Goal: Task Accomplishment & Management: Use online tool/utility

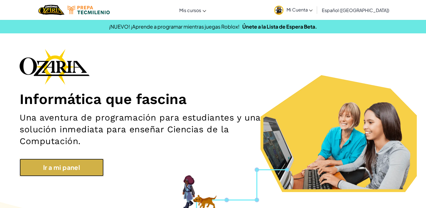
click at [90, 164] on link "Ir a mi panel" at bounding box center [62, 167] width 84 height 18
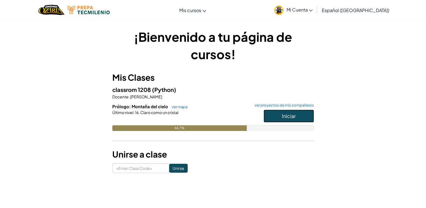
click at [274, 115] on button "Iniciar" at bounding box center [288, 115] width 50 height 13
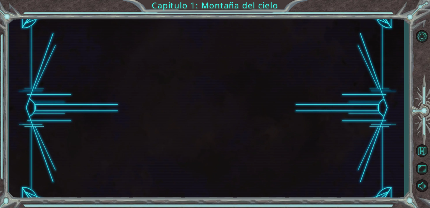
drag, startPoint x: 274, startPoint y: 115, endPoint x: 266, endPoint y: 120, distance: 9.4
click at [266, 120] on div at bounding box center [206, 108] width 395 height 183
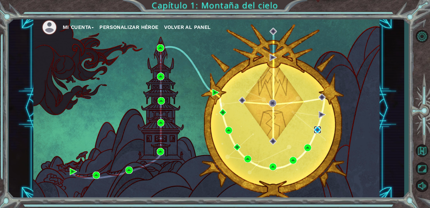
click at [317, 131] on img at bounding box center [317, 129] width 7 height 7
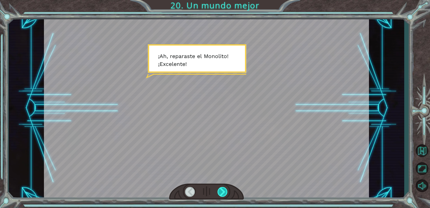
click at [221, 193] on div at bounding box center [222, 192] width 10 height 10
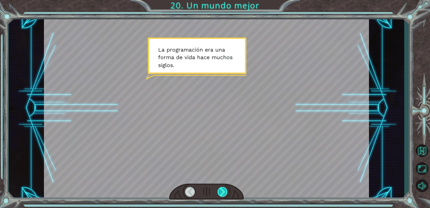
click at [221, 192] on div at bounding box center [222, 192] width 10 height 10
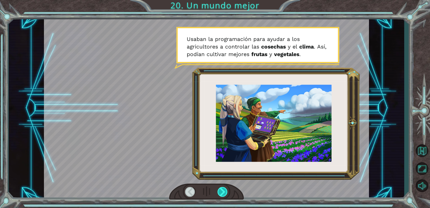
click at [221, 192] on div at bounding box center [222, 192] width 10 height 10
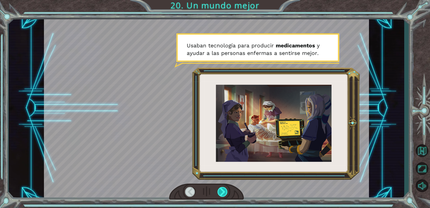
click at [221, 192] on div at bounding box center [222, 192] width 10 height 10
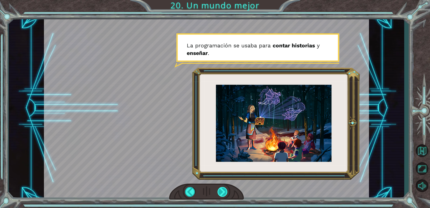
click at [221, 192] on div at bounding box center [222, 192] width 10 height 10
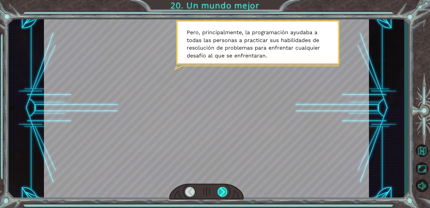
click at [221, 192] on div at bounding box center [222, 192] width 10 height 10
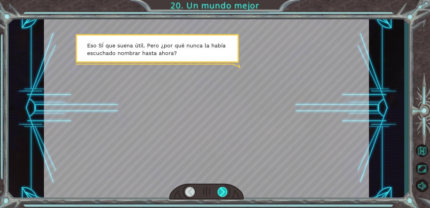
click at [221, 192] on div at bounding box center [222, 192] width 10 height 10
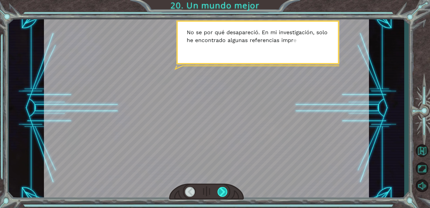
click at [221, 192] on div at bounding box center [222, 192] width 10 height 10
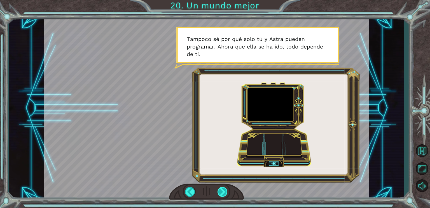
click at [222, 192] on div at bounding box center [222, 192] width 10 height 10
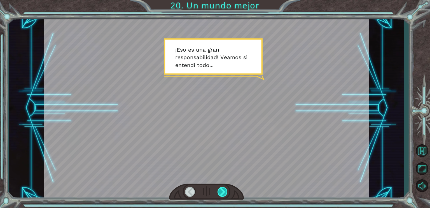
click at [222, 192] on div at bounding box center [222, 192] width 10 height 10
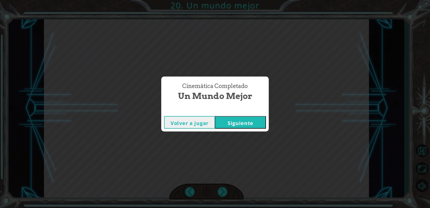
click at [232, 127] on button "Siguiente" at bounding box center [240, 122] width 51 height 13
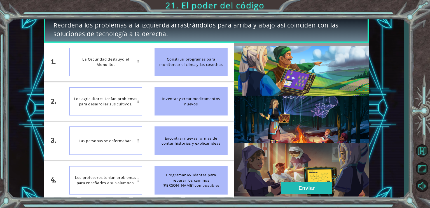
drag, startPoint x: 172, startPoint y: 65, endPoint x: 175, endPoint y: 92, distance: 27.0
click at [175, 92] on ul "Construir programas para monitorear el clima y las cosechas Inventar y crear me…" at bounding box center [190, 121] width 85 height 157
drag, startPoint x: 175, startPoint y: 63, endPoint x: 177, endPoint y: 107, distance: 44.3
click at [177, 107] on ul "Construir programas para monitorear el clima y las cosechas Inventar y crear me…" at bounding box center [190, 121] width 85 height 157
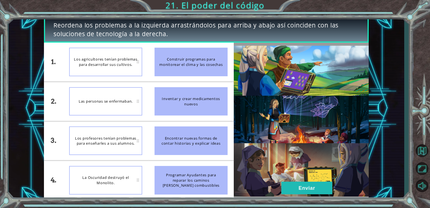
click at [280, 187] on img at bounding box center [301, 121] width 135 height 151
click at [282, 188] on button "Enviar" at bounding box center [306, 187] width 51 height 13
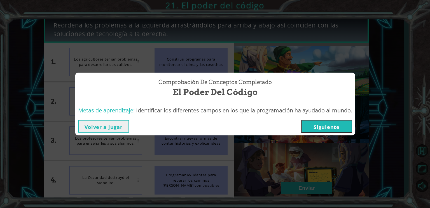
click at [329, 129] on button "Siguiente" at bounding box center [326, 126] width 51 height 13
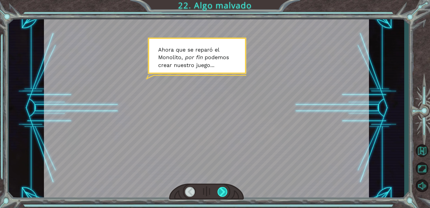
click at [227, 192] on div at bounding box center [222, 192] width 10 height 10
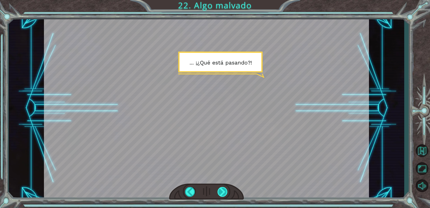
click at [227, 192] on div at bounding box center [222, 192] width 10 height 10
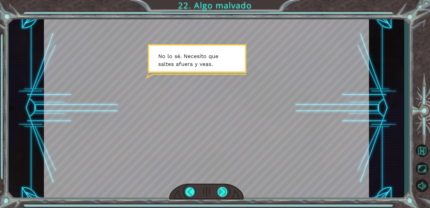
click at [227, 192] on div at bounding box center [222, 192] width 10 height 10
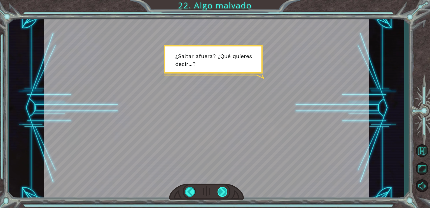
click at [223, 191] on div at bounding box center [222, 192] width 10 height 10
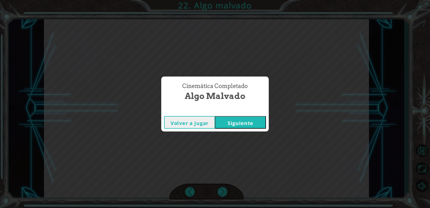
click at [237, 121] on button "Siguiente" at bounding box center [240, 122] width 51 height 13
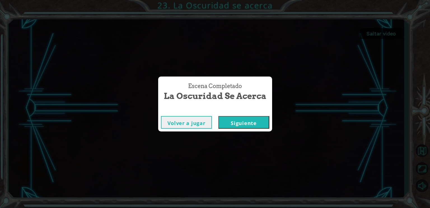
click at [246, 123] on button "Siguiente" at bounding box center [243, 122] width 51 height 13
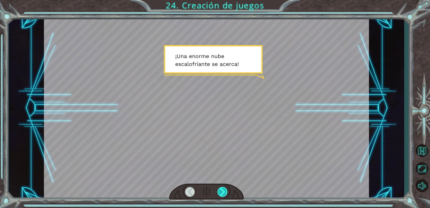
click at [222, 191] on div at bounding box center [222, 192] width 10 height 10
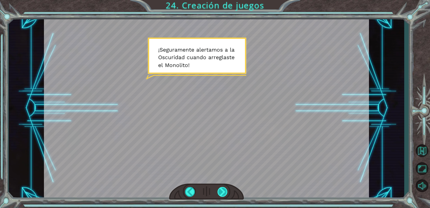
click at [222, 191] on div at bounding box center [222, 192] width 10 height 10
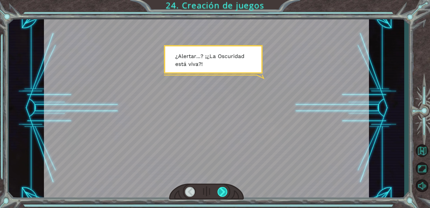
click at [222, 191] on div at bounding box center [222, 192] width 10 height 10
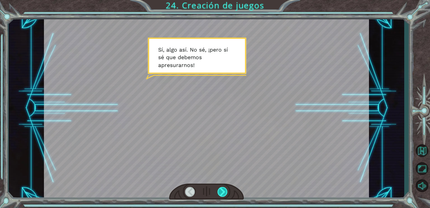
click at [222, 191] on div at bounding box center [222, 192] width 10 height 10
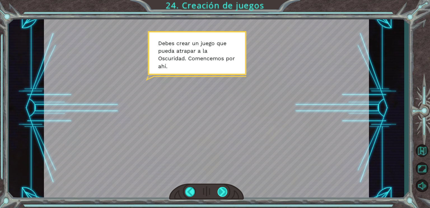
click at [222, 191] on div at bounding box center [222, 192] width 10 height 10
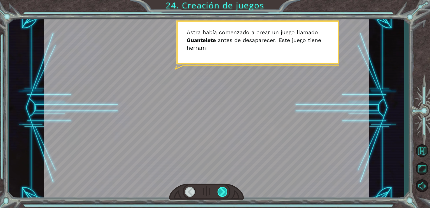
click at [222, 191] on div at bounding box center [222, 192] width 10 height 10
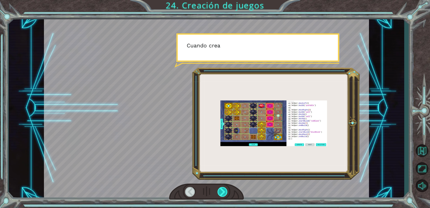
click at [222, 191] on div at bounding box center [222, 192] width 10 height 10
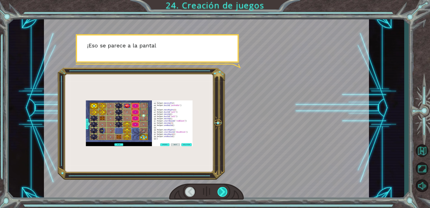
click at [222, 191] on div at bounding box center [222, 192] width 10 height 10
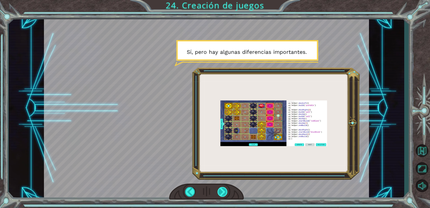
click at [223, 192] on div at bounding box center [222, 192] width 10 height 10
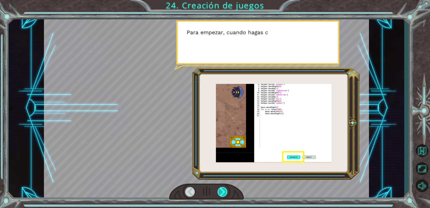
click at [223, 192] on div at bounding box center [222, 192] width 10 height 10
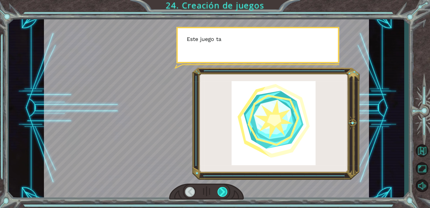
click at [223, 192] on div at bounding box center [222, 192] width 10 height 10
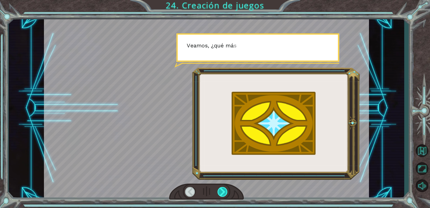
click at [223, 192] on div at bounding box center [222, 192] width 10 height 10
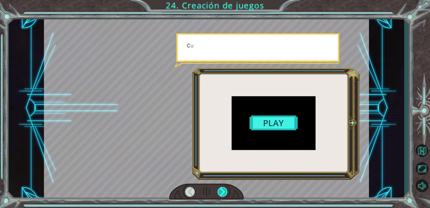
click at [223, 192] on div at bounding box center [222, 192] width 10 height 10
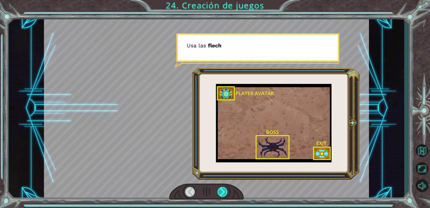
click at [223, 192] on div at bounding box center [222, 192] width 10 height 10
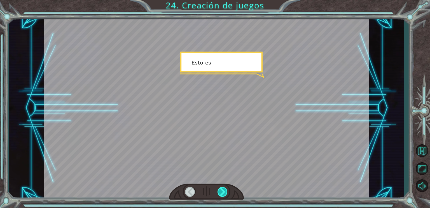
click at [223, 192] on div at bounding box center [222, 192] width 10 height 10
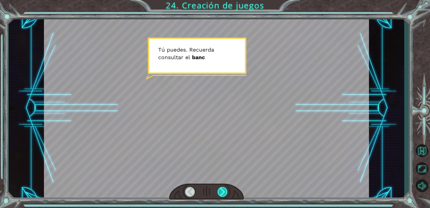
click at [223, 192] on div at bounding box center [222, 192] width 10 height 10
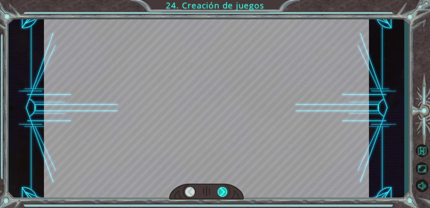
click at [223, 192] on div at bounding box center [222, 192] width 10 height 10
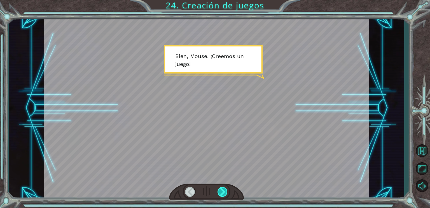
click at [223, 192] on div at bounding box center [222, 192] width 10 height 10
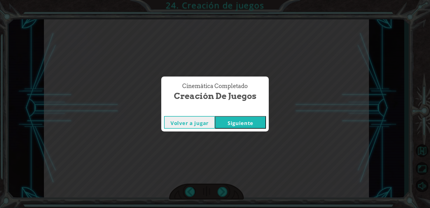
click at [241, 120] on button "Siguiente" at bounding box center [240, 122] width 51 height 13
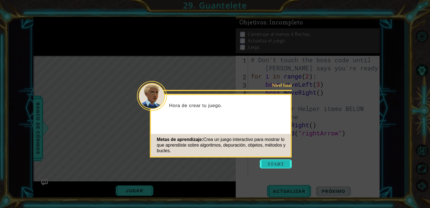
click at [275, 166] on button "Start" at bounding box center [276, 163] width 32 height 9
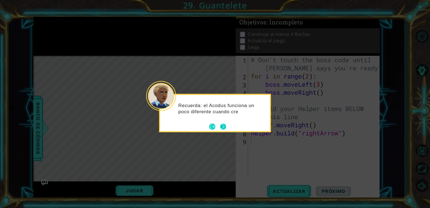
click at [225, 128] on button "Next" at bounding box center [223, 126] width 6 height 6
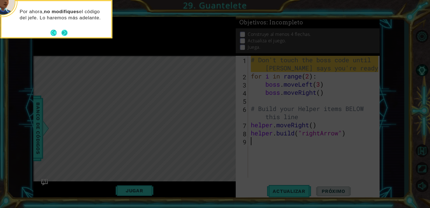
click at [64, 31] on button "Next" at bounding box center [64, 33] width 6 height 6
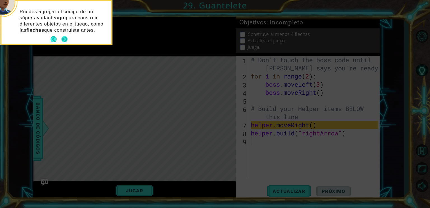
click at [66, 41] on button "Next" at bounding box center [64, 39] width 6 height 6
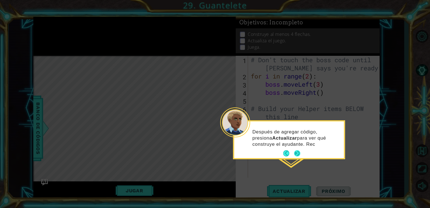
click at [299, 156] on button "Next" at bounding box center [297, 153] width 6 height 6
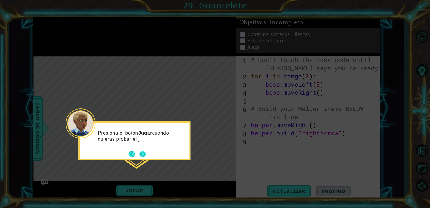
click at [146, 153] on button "Next" at bounding box center [142, 154] width 6 height 6
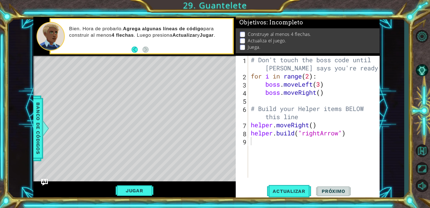
click at [147, 148] on div "Level Map" at bounding box center [162, 138] width 259 height 165
click at [302, 189] on span "Actualizar" at bounding box center [289, 191] width 44 height 6
click at [302, 188] on span "Actualizar" at bounding box center [289, 191] width 44 height 6
click at [336, 191] on span "Próximo" at bounding box center [333, 191] width 35 height 6
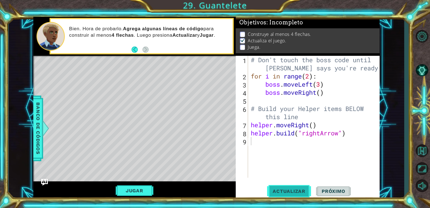
click at [290, 196] on button "Actualizar" at bounding box center [289, 191] width 44 height 14
type textarea "h"
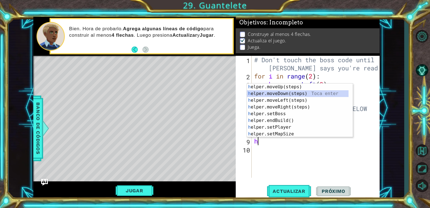
click at [296, 94] on div "h elper.moveUp(steps) Toca enter h elper.moveDown(steps) Toca enter h elper.mov…" at bounding box center [298, 116] width 102 height 67
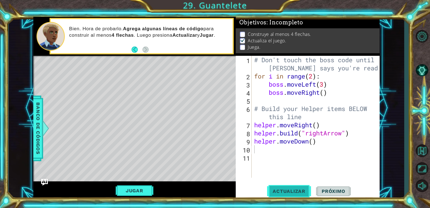
click at [290, 187] on button "Actualizar" at bounding box center [289, 191] width 44 height 14
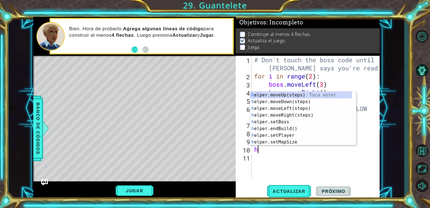
click at [269, 151] on div "# Don't touch the boss code until [PERSON_NAME] says you're ready! for i in ran…" at bounding box center [317, 129] width 128 height 146
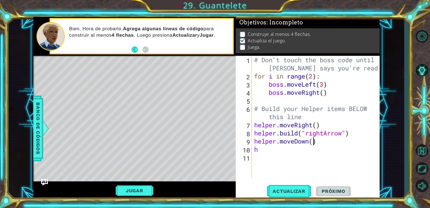
click at [315, 141] on div "# Don't touch the boss code until [PERSON_NAME] says you're ready! for i in ran…" at bounding box center [317, 129] width 128 height 146
click at [297, 189] on span "Actualizar" at bounding box center [289, 191] width 44 height 6
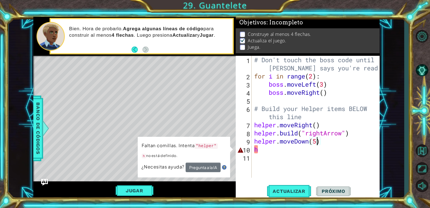
click at [266, 152] on div "# Don't touch the boss code until [PERSON_NAME] says you're ready! for i in ran…" at bounding box center [317, 129] width 128 height 146
type textarea "h"
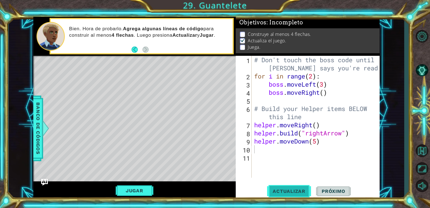
click at [280, 190] on span "Actualizar" at bounding box center [289, 191] width 44 height 6
type textarea "h"
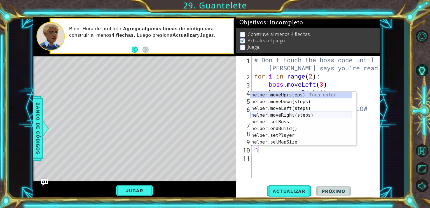
click at [264, 116] on div "h elper.moveUp(steps) Toca enter h elper.moveDown(steps) Toca enter h elper.mov…" at bounding box center [301, 125] width 102 height 67
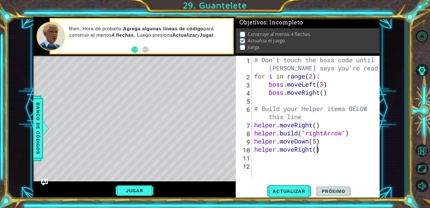
click at [316, 151] on div "# Don't touch the boss code until [PERSON_NAME] says you're ready! for i in ran…" at bounding box center [317, 129] width 128 height 146
type textarea "helper.moveRight(6)"
click at [303, 194] on button "Actualizar" at bounding box center [289, 191] width 44 height 14
click at [328, 193] on span "Próximo" at bounding box center [333, 191] width 35 height 6
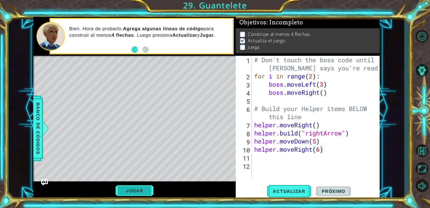
click at [133, 189] on button "Jugar" at bounding box center [135, 190] width 38 height 11
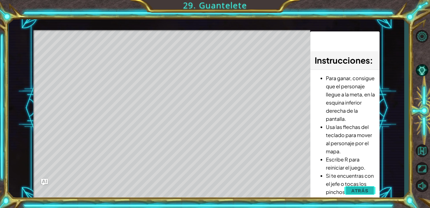
click at [352, 191] on span "Atrás" at bounding box center [359, 190] width 17 height 6
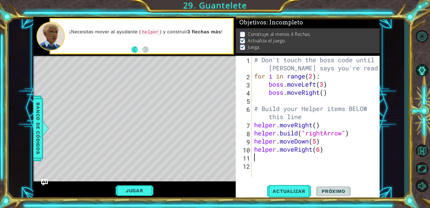
click at [268, 156] on div "# Don't touch the boss code until [PERSON_NAME] says you're ready! for i in ran…" at bounding box center [317, 129] width 128 height 146
click at [288, 187] on button "Actualizar" at bounding box center [289, 191] width 44 height 14
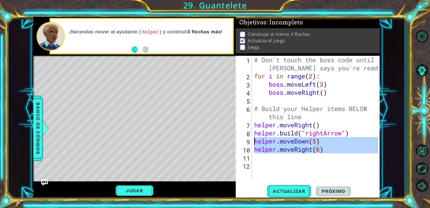
drag, startPoint x: 332, startPoint y: 154, endPoint x: 252, endPoint y: 141, distance: 80.6
click at [252, 141] on div "1 2 3 4 5 6 7 8 9 10 11 12 # Don't touch the boss code until [PERSON_NAME] says…" at bounding box center [307, 117] width 142 height 122
type textarea "helper.moveDown(5) helper.moveRight(6)"
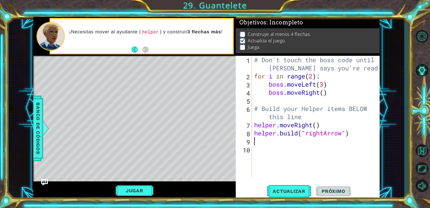
type textarea "h"
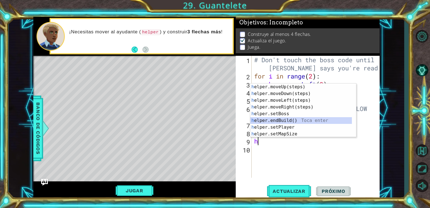
click at [283, 123] on div "h elper.moveUp(steps) Toca enter h elper.moveDown(steps) Toca enter h elper.mov…" at bounding box center [301, 116] width 102 height 67
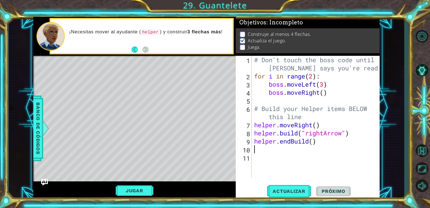
drag, startPoint x: 323, startPoint y: 146, endPoint x: 253, endPoint y: 144, distance: 70.3
click at [253, 144] on div "# Don't touch the boss code until [PERSON_NAME] says you're ready! for i in ran…" at bounding box center [317, 129] width 128 height 146
type textarea "helper.endBuild()"
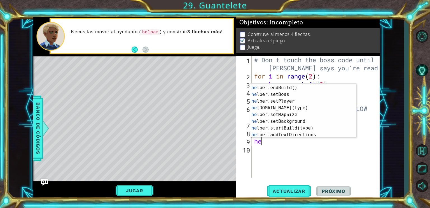
scroll to position [26, 0]
click at [269, 106] on div "he lper.moveRight(steps) Toca enter he lper.endBuild() Toca enter he lper.setBo…" at bounding box center [301, 110] width 102 height 67
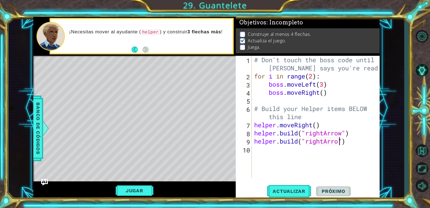
scroll to position [0, 4]
type textarea "[DOMAIN_NAME]("rightArrow")"
click at [287, 189] on span "Actualizar" at bounding box center [289, 191] width 44 height 6
click at [135, 192] on button "Jugar" at bounding box center [135, 190] width 38 height 11
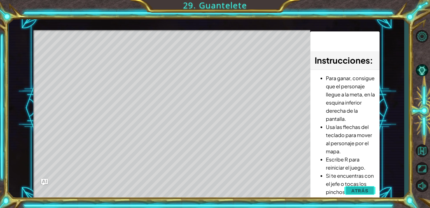
click at [361, 189] on span "Atrás" at bounding box center [359, 190] width 17 height 6
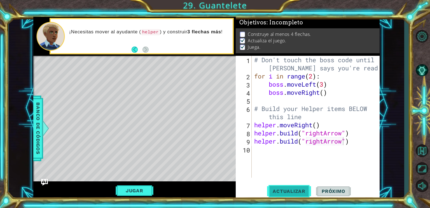
click at [278, 191] on span "Actualizar" at bounding box center [289, 191] width 44 height 6
click at [284, 150] on div "# Don't touch the boss code until [PERSON_NAME] says you're ready! for i in ran…" at bounding box center [317, 129] width 128 height 146
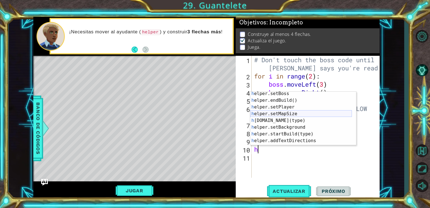
scroll to position [28, 0]
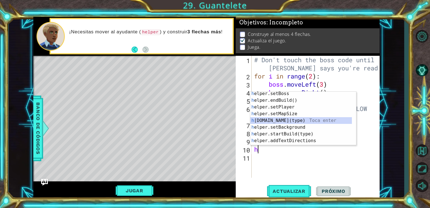
click at [290, 123] on div "h elper.setBoss Toca enter h elper.endBuild() Toca enter h elper.setPlayer Toca…" at bounding box center [301, 123] width 102 height 67
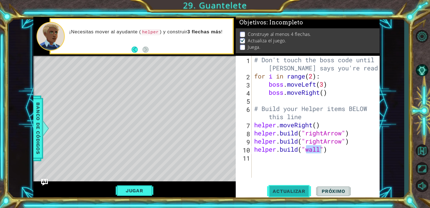
click at [289, 195] on button "Actualizar" at bounding box center [289, 191] width 44 height 14
click at [290, 192] on span "Actualizar" at bounding box center [289, 191] width 44 height 6
click at [299, 196] on button "Actualizar" at bounding box center [289, 191] width 44 height 14
click at [294, 193] on span "Actualizar" at bounding box center [289, 191] width 44 height 6
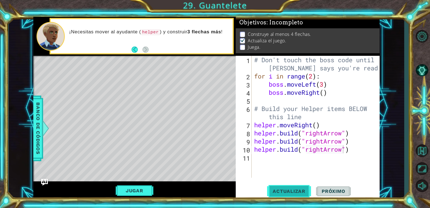
click at [293, 193] on span "Actualizar" at bounding box center [289, 191] width 44 height 6
click at [334, 189] on span "Próximo" at bounding box center [333, 191] width 35 height 6
click at [126, 189] on button "Jugar" at bounding box center [135, 190] width 38 height 11
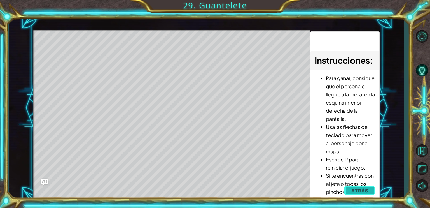
click at [352, 189] on span "Atrás" at bounding box center [359, 190] width 17 height 6
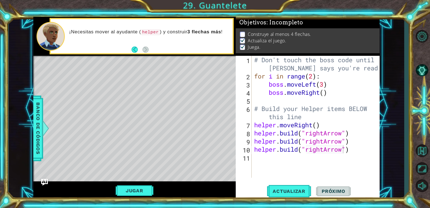
click at [325, 94] on div "# Don't touch the boss code until [PERSON_NAME] says you're ready! for i in ran…" at bounding box center [317, 129] width 128 height 146
drag, startPoint x: 359, startPoint y: 145, endPoint x: 277, endPoint y: 142, distance: 82.3
click at [277, 142] on div "# Don't touch the boss code until [PERSON_NAME] says you're ready! for i in ran…" at bounding box center [317, 129] width 128 height 146
type textarea "helper"
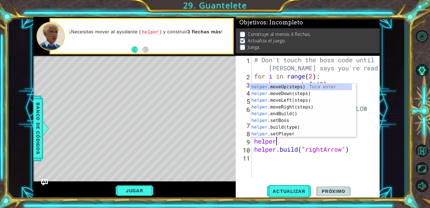
scroll to position [0, 0]
click at [276, 106] on div "helper .moveUp(steps) Toca enter helper .moveDown(steps) Toca enter helper .mov…" at bounding box center [301, 116] width 102 height 67
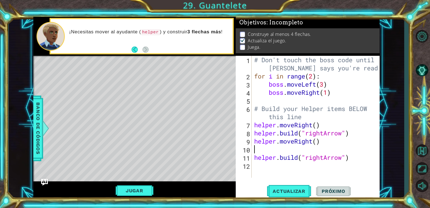
type textarea "helper.moveRight()"
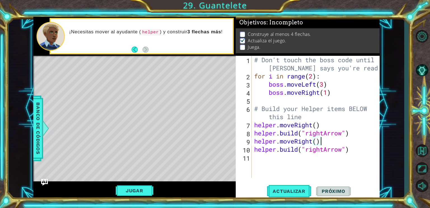
click at [278, 158] on div "# Don't touch the boss code until [PERSON_NAME] says you're ready! for i in ran…" at bounding box center [317, 129] width 128 height 146
click at [287, 191] on span "Actualizar" at bounding box center [289, 191] width 44 height 6
click at [140, 189] on button "Jugar" at bounding box center [135, 190] width 38 height 11
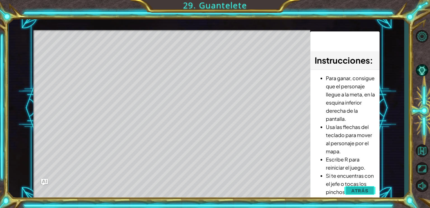
click at [347, 187] on button "Atrás" at bounding box center [359, 190] width 31 height 11
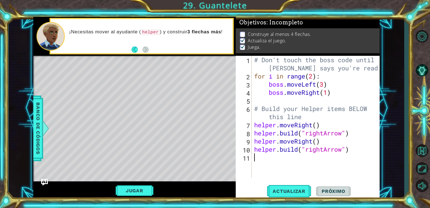
click at [265, 159] on div "# Don't touch the boss code until [PERSON_NAME] says you're ready! for i in ran…" at bounding box center [317, 129] width 128 height 146
type textarea "j"
type textarea "h"
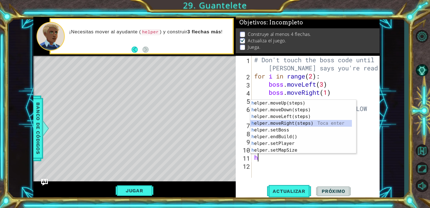
click at [269, 120] on div "h elper.moveUp(steps) Toca enter h elper.moveDown(steps) Toca enter h elper.mov…" at bounding box center [301, 133] width 102 height 67
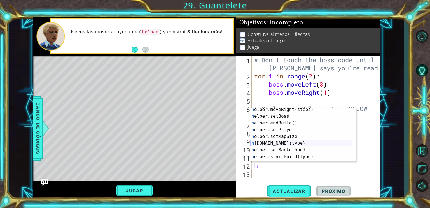
scroll to position [22, 0]
click at [271, 145] on div "h elper.moveRight(steps) Toca enter h elper.setBoss Toca enter h elper.endBuild…" at bounding box center [301, 139] width 102 height 67
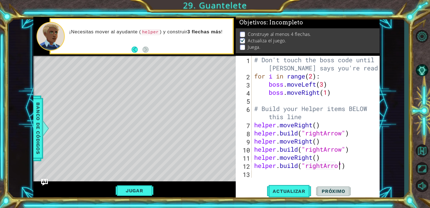
scroll to position [0, 4]
type textarea "[DOMAIN_NAME]("rightArrow")"
click at [296, 190] on span "Actualizar" at bounding box center [289, 191] width 44 height 6
click at [140, 191] on button "Jugar" at bounding box center [135, 190] width 38 height 11
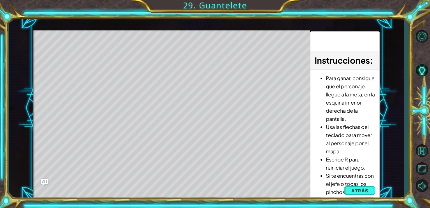
click at [75, 53] on div "Level Map" at bounding box center [162, 112] width 259 height 165
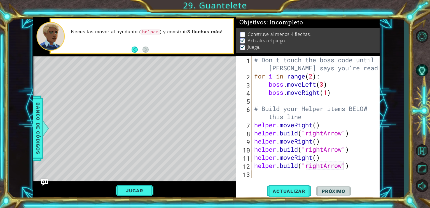
click at [340, 191] on span "Próximo" at bounding box center [333, 191] width 35 height 6
click at [273, 174] on div "# Don't touch the boss code until [PERSON_NAME] says you're ready! for i in ran…" at bounding box center [317, 129] width 128 height 146
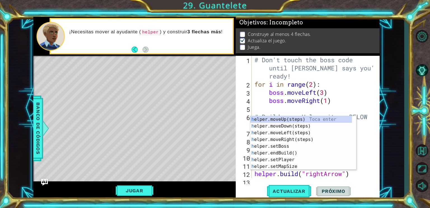
type textarea "he"
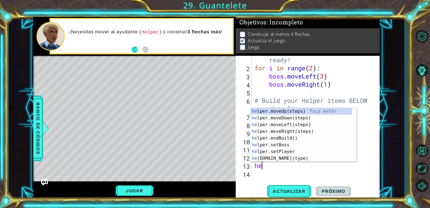
scroll to position [16, 0]
click at [285, 130] on div "he lper.moveUp(steps) Toca enter he lper.moveDown(steps) Toca enter he lper.mov…" at bounding box center [301, 141] width 102 height 67
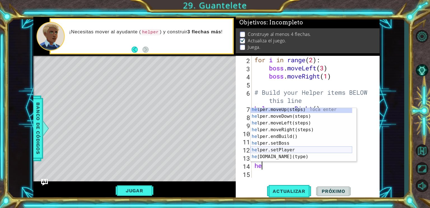
scroll to position [5, 0]
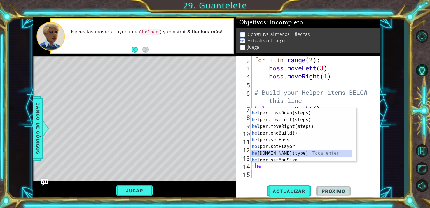
click at [275, 151] on div "he lper.moveUp(steps) Toca enter he lper.moveDown(steps) Toca enter he lper.mov…" at bounding box center [301, 136] width 102 height 67
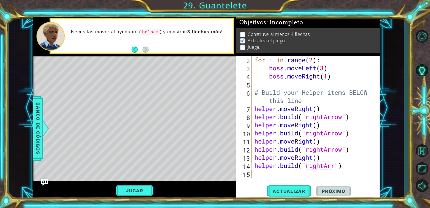
scroll to position [0, 4]
type textarea "[DOMAIN_NAME]("rightArrow")"
click at [301, 192] on span "Actualizar" at bounding box center [289, 191] width 44 height 6
click at [141, 192] on button "Jugar" at bounding box center [135, 190] width 38 height 11
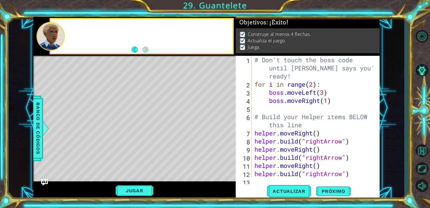
scroll to position [0, 0]
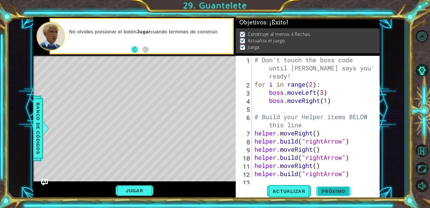
click at [329, 189] on span "Próximo" at bounding box center [333, 191] width 35 height 6
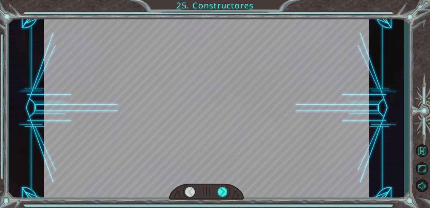
click at [229, 193] on div at bounding box center [206, 191] width 75 height 17
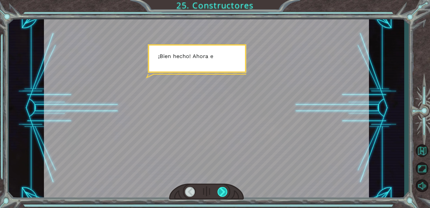
click at [221, 188] on div at bounding box center [222, 192] width 10 height 10
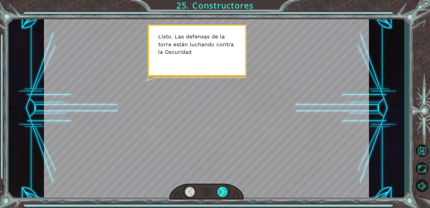
click at [222, 191] on div at bounding box center [222, 192] width 10 height 10
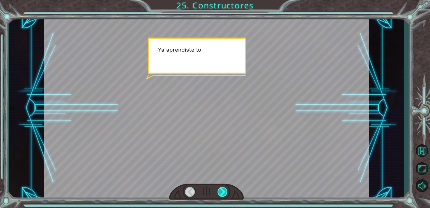
click at [222, 192] on div at bounding box center [222, 192] width 10 height 10
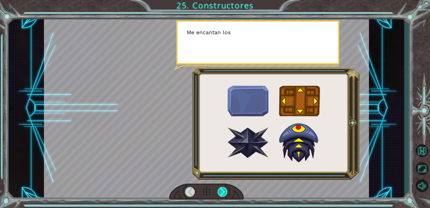
click at [222, 192] on div at bounding box center [222, 192] width 10 height 10
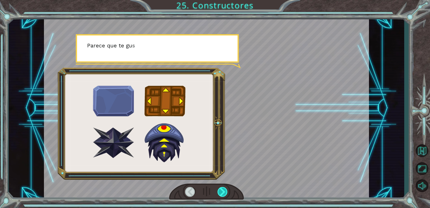
click at [222, 193] on div at bounding box center [222, 192] width 10 height 10
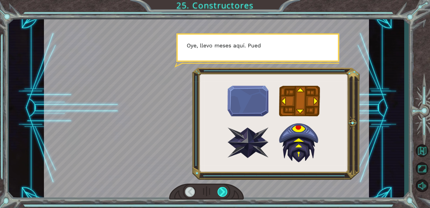
click at [224, 193] on div at bounding box center [222, 192] width 10 height 10
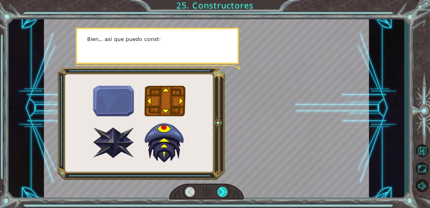
click at [225, 192] on div at bounding box center [222, 192] width 10 height 10
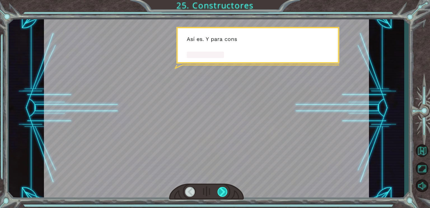
click at [225, 192] on div at bounding box center [222, 192] width 10 height 10
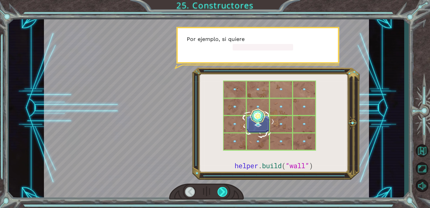
click at [225, 192] on div at bounding box center [222, 192] width 10 height 10
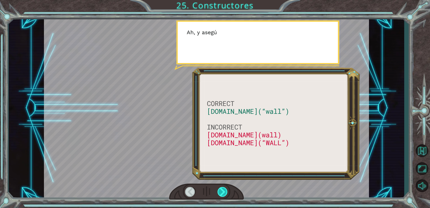
click at [225, 192] on div at bounding box center [222, 192] width 10 height 10
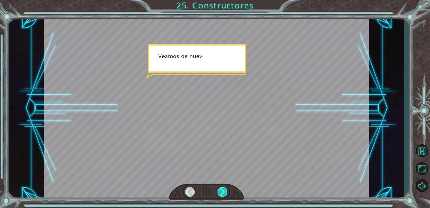
click at [225, 192] on div at bounding box center [222, 192] width 10 height 10
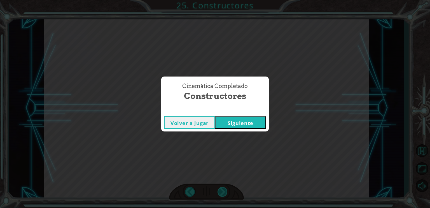
click at [225, 192] on div "Cinemática Completado Constructores Volver a jugar [GEOGRAPHIC_DATA]" at bounding box center [215, 104] width 430 height 208
click at [233, 125] on button "Siguiente" at bounding box center [240, 122] width 51 height 13
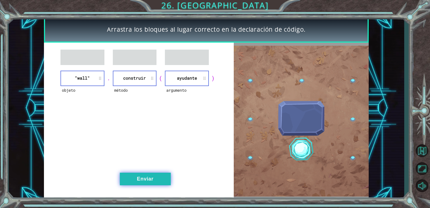
click at [152, 181] on button "Enviar" at bounding box center [145, 178] width 51 height 13
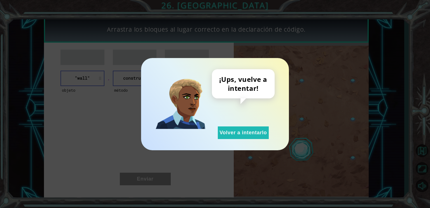
click at [234, 124] on div "¡Ups, vuelve a intentar! Volver a intentarlo" at bounding box center [243, 104] width 63 height 70
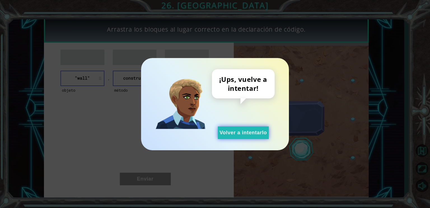
click at [235, 133] on button "Volver a intentarlo" at bounding box center [243, 132] width 51 height 13
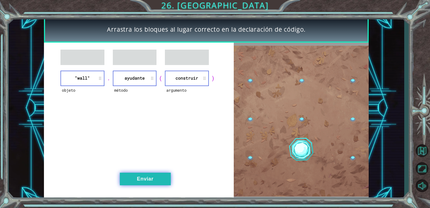
click at [155, 177] on button "Enviar" at bounding box center [145, 178] width 51 height 13
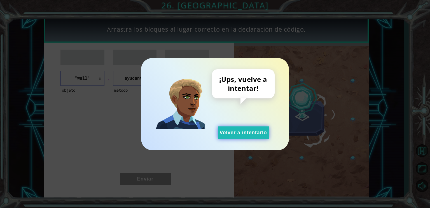
click at [260, 133] on button "Volver a intentarlo" at bounding box center [243, 132] width 51 height 13
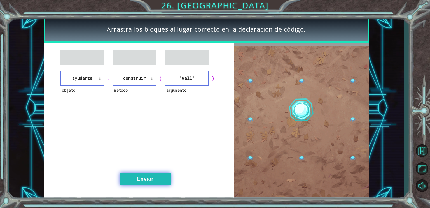
click at [156, 175] on button "Enviar" at bounding box center [145, 178] width 51 height 13
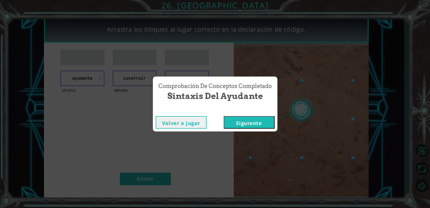
click at [251, 122] on button "Siguiente" at bounding box center [249, 122] width 51 height 13
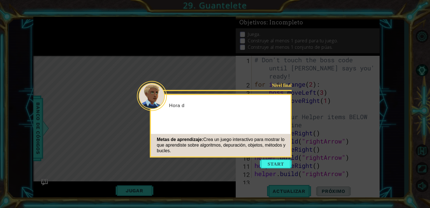
scroll to position [24, 0]
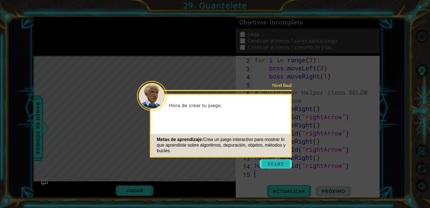
click at [273, 164] on button "Start" at bounding box center [276, 163] width 32 height 9
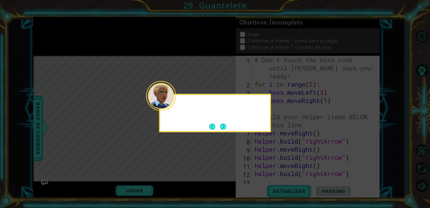
scroll to position [0, 0]
click at [226, 125] on button "Next" at bounding box center [223, 126] width 6 height 6
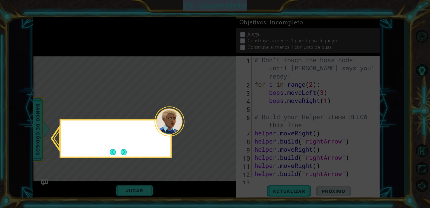
click at [227, 125] on icon at bounding box center [215, 104] width 430 height 208
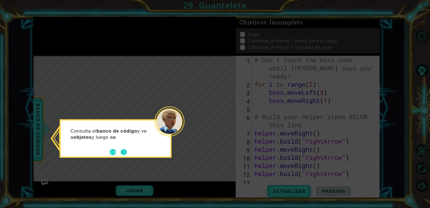
click at [125, 151] on button "Next" at bounding box center [124, 152] width 6 height 6
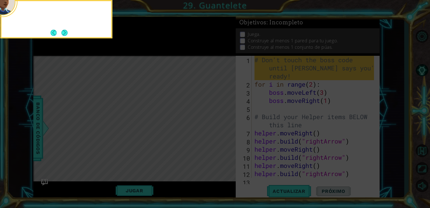
click at [125, 151] on icon at bounding box center [215, 104] width 430 height 208
click at [63, 34] on button "Next" at bounding box center [64, 33] width 6 height 6
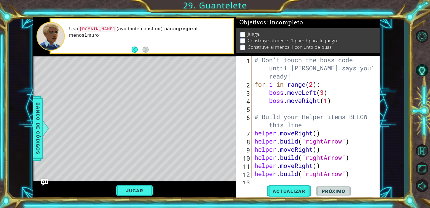
click at [137, 92] on div "helper methods moveLeft(steps) moveRight(steps) moveUp(steps) moveDown(steps) b…" at bounding box center [206, 108] width 346 height 183
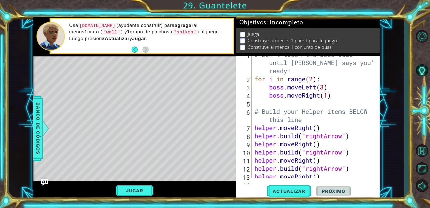
scroll to position [5, 0]
click at [344, 135] on div "# Don't touch the boss code until [PERSON_NAME] says you're ready! for i in ran…" at bounding box center [314, 127] width 123 height 154
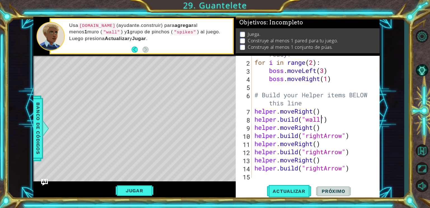
scroll to position [24, 0]
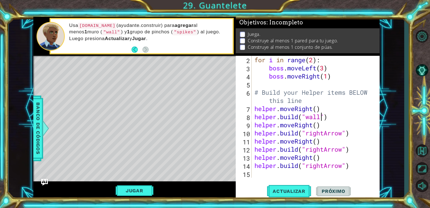
click at [343, 133] on div "for i in range ( 2 ) : boss . moveLeft ( 3 ) boss . moveRight ( 1 ) # Build you…" at bounding box center [314, 125] width 123 height 138
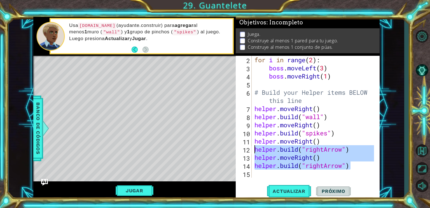
drag, startPoint x: 358, startPoint y: 168, endPoint x: 256, endPoint y: 150, distance: 103.9
click at [256, 150] on div "for i in range ( 2 ) : boss . moveLeft ( 3 ) boss . moveRight ( 1 ) # Build you…" at bounding box center [314, 125] width 123 height 138
type textarea "[DOMAIN_NAME]("rightArrow") helper.moveRight()"
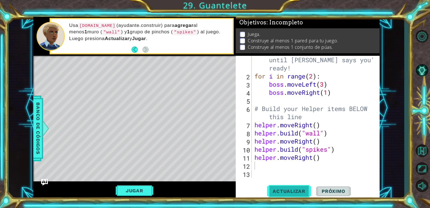
click at [285, 189] on span "Actualizar" at bounding box center [289, 191] width 44 height 6
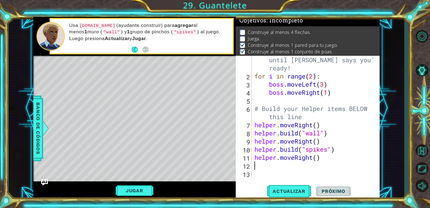
scroll to position [2, 0]
click at [135, 184] on div "Jugar" at bounding box center [134, 190] width 202 height 18
click at [137, 190] on button "Jugar" at bounding box center [135, 190] width 38 height 11
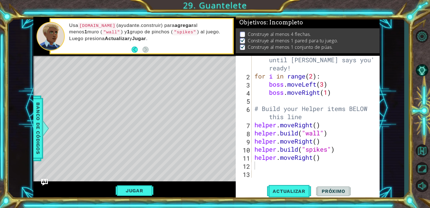
type textarea "helper.moveRight()"
click at [230, 157] on div "1 ההההההההההההההההההההההההההההההההההההההההההההההההההההההההההההההההההההההההההההה…" at bounding box center [206, 108] width 346 height 183
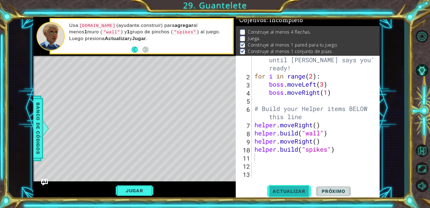
click at [307, 192] on span "Actualizar" at bounding box center [289, 191] width 44 height 6
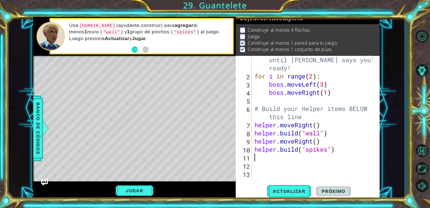
scroll to position [6, 0]
click at [135, 195] on button "Jugar" at bounding box center [135, 190] width 38 height 11
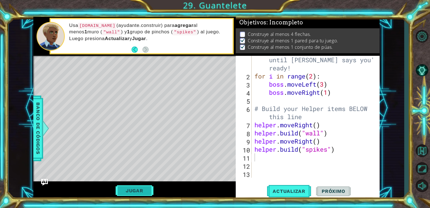
scroll to position [2, 0]
click at [327, 148] on div "# Don't touch the boss code until [PERSON_NAME] says you're ready! for i in ran…" at bounding box center [314, 125] width 123 height 154
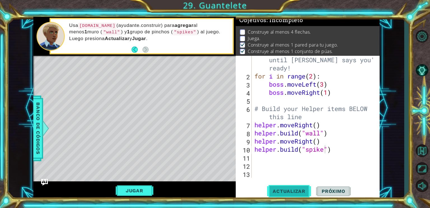
click at [275, 187] on button "Actualizar" at bounding box center [289, 191] width 44 height 14
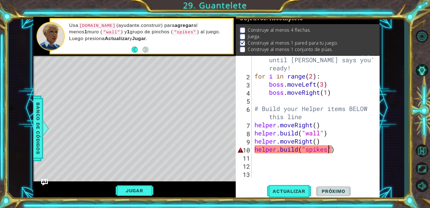
scroll to position [0, 3]
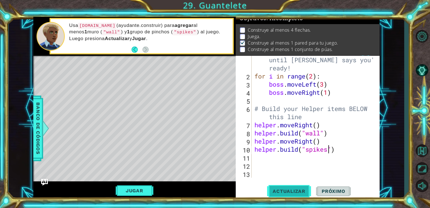
type textarea "[DOMAIN_NAME]("spikes")"
click at [300, 196] on button "Actualizar" at bounding box center [289, 191] width 44 height 14
click at [291, 188] on span "Actualizar" at bounding box center [289, 191] width 44 height 6
type textarea "h"
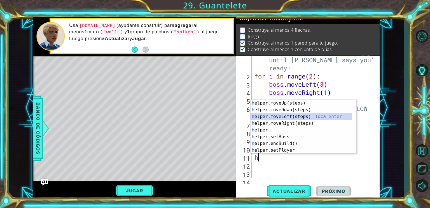
click at [267, 117] on div "h elper.moveUp(steps) Toca enter h elper.moveDown(steps) Toca enter h elper.mov…" at bounding box center [301, 133] width 102 height 67
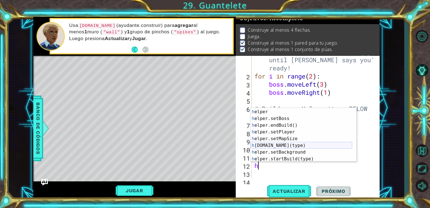
scroll to position [31, 0]
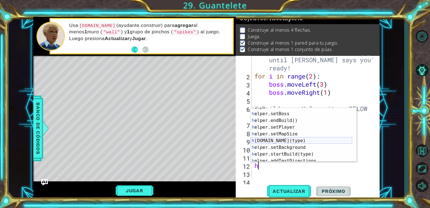
click at [287, 142] on div "h elper Toca enter h elper.setBoss Toca enter h elper.endBuild() Toca enter h e…" at bounding box center [301, 137] width 102 height 67
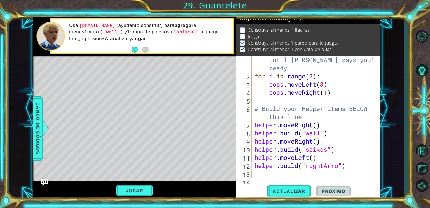
scroll to position [0, 4]
type textarea "[DOMAIN_NAME]("rightArrow")"
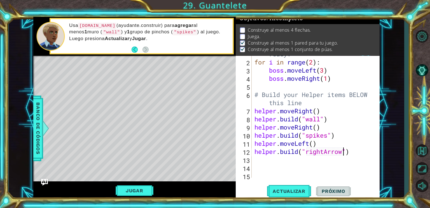
scroll to position [23, 0]
click at [271, 165] on div "# Don't touch the boss code until [PERSON_NAME] says you're ready! for i in ran…" at bounding box center [314, 110] width 123 height 154
click at [268, 158] on div "# Don't touch the boss code until [PERSON_NAME] says you're ready! for i in ran…" at bounding box center [314, 110] width 123 height 154
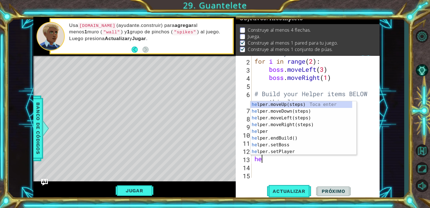
type textarea "hel"
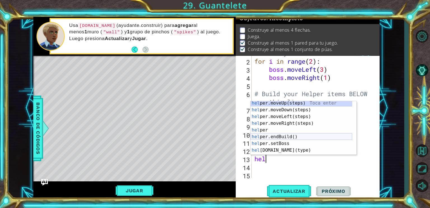
scroll to position [1, 0]
click at [283, 124] on div "hel per.moveUp(steps) Toca enter hel per.moveDown(steps) Toca enter hel per.mov…" at bounding box center [301, 133] width 102 height 67
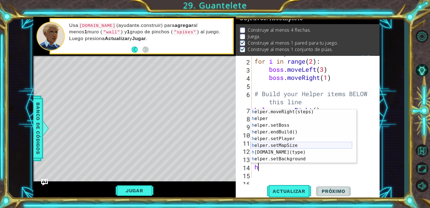
scroll to position [21, 0]
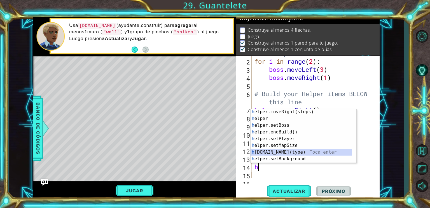
click at [283, 151] on div "h elper.moveRight(steps) Toca enter h elper Toca enter h elper.setBoss Toca ent…" at bounding box center [301, 141] width 102 height 67
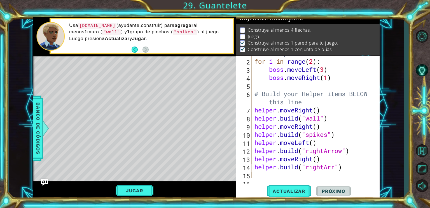
scroll to position [0, 4]
type textarea "[DOMAIN_NAME]("rightArrow")"
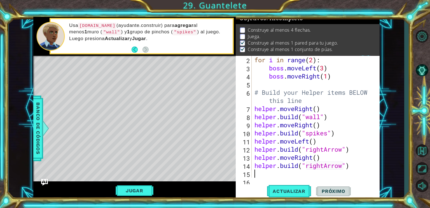
click at [266, 175] on div "for i in range ( 2 ) : boss . moveLeft ( 3 ) boss . moveRight ( 1 ) # Build you…" at bounding box center [314, 125] width 123 height 138
type textarea "h"
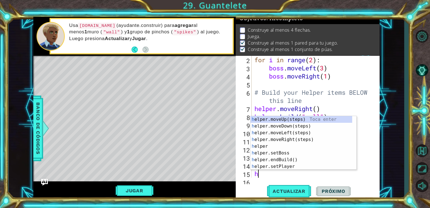
scroll to position [32, 0]
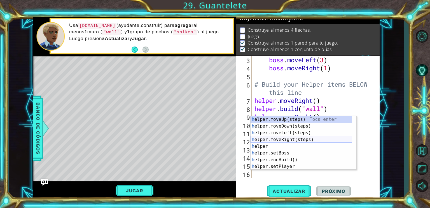
click at [282, 140] on div "h elper.moveUp(steps) Toca enter h elper.moveDown(steps) Toca enter h elper.mov…" at bounding box center [303, 149] width 106 height 67
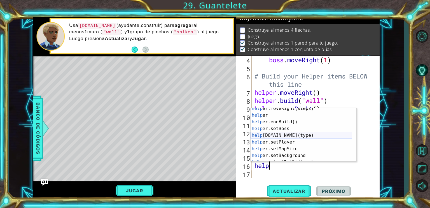
scroll to position [34, 0]
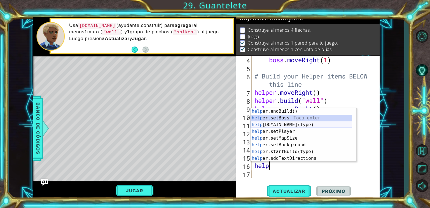
drag, startPoint x: 284, startPoint y: 121, endPoint x: 286, endPoint y: 125, distance: 4.9
click at [286, 125] on div "help er.endBuild() Toca enter help er.setBoss Toca enter help [DOMAIN_NAME](typ…" at bounding box center [301, 141] width 102 height 67
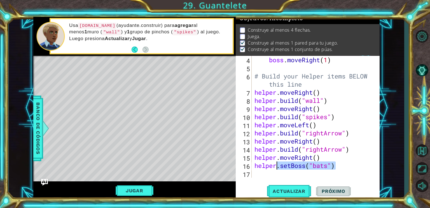
drag, startPoint x: 337, startPoint y: 166, endPoint x: 278, endPoint y: 167, distance: 59.0
click at [278, 167] on div "boss . moveRight ( 1 ) # Build your Helper items BELOW this line helper . moveR…" at bounding box center [314, 125] width 123 height 138
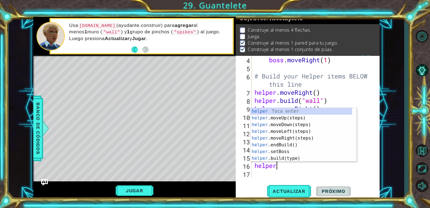
scroll to position [0, 0]
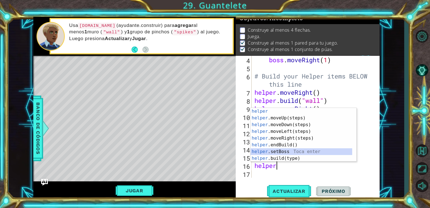
click at [281, 154] on div "helper Toca enter helper .moveUp(steps) Toca enter helper .moveDown(steps) Toca…" at bounding box center [301, 141] width 102 height 67
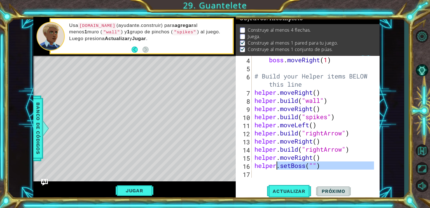
drag, startPoint x: 337, startPoint y: 172, endPoint x: 276, endPoint y: 165, distance: 61.4
click at [276, 165] on div "boss . moveRight ( 1 ) # Build your Helper items BELOW this line helper . moveR…" at bounding box center [314, 125] width 123 height 138
type textarea "helper"
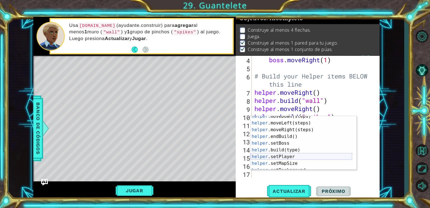
scroll to position [17, 0]
